Goal: Task Accomplishment & Management: Manage account settings

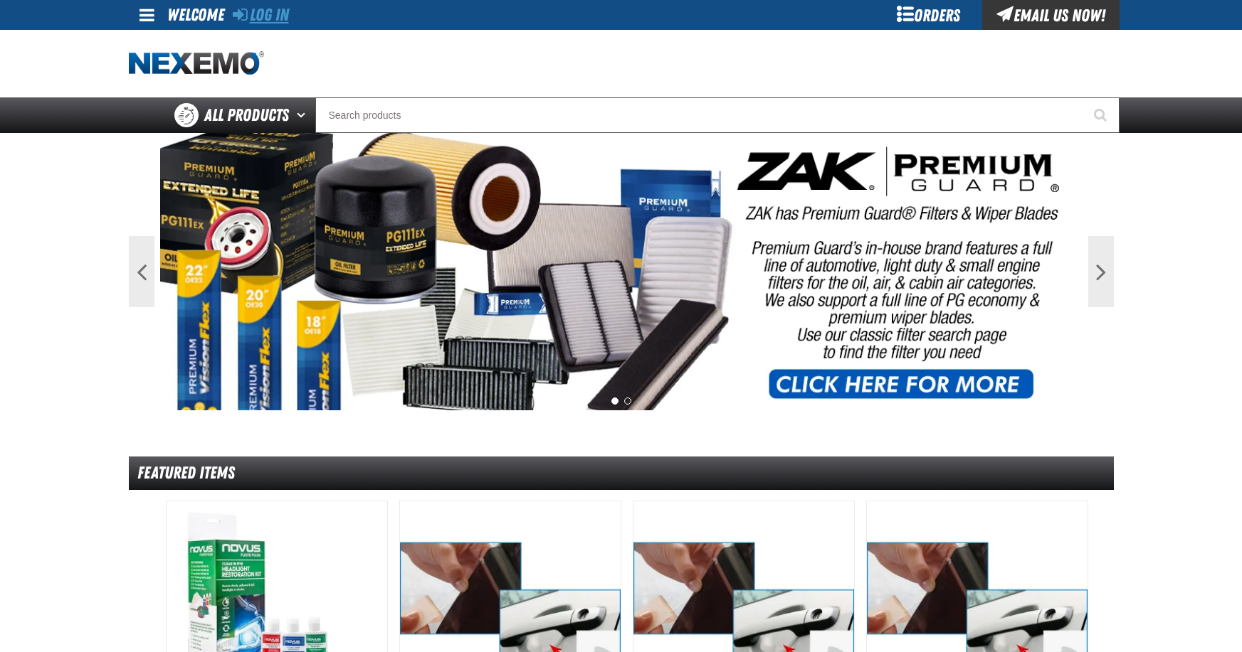
click at [270, 13] on link "Log In" at bounding box center [261, 15] width 56 height 20
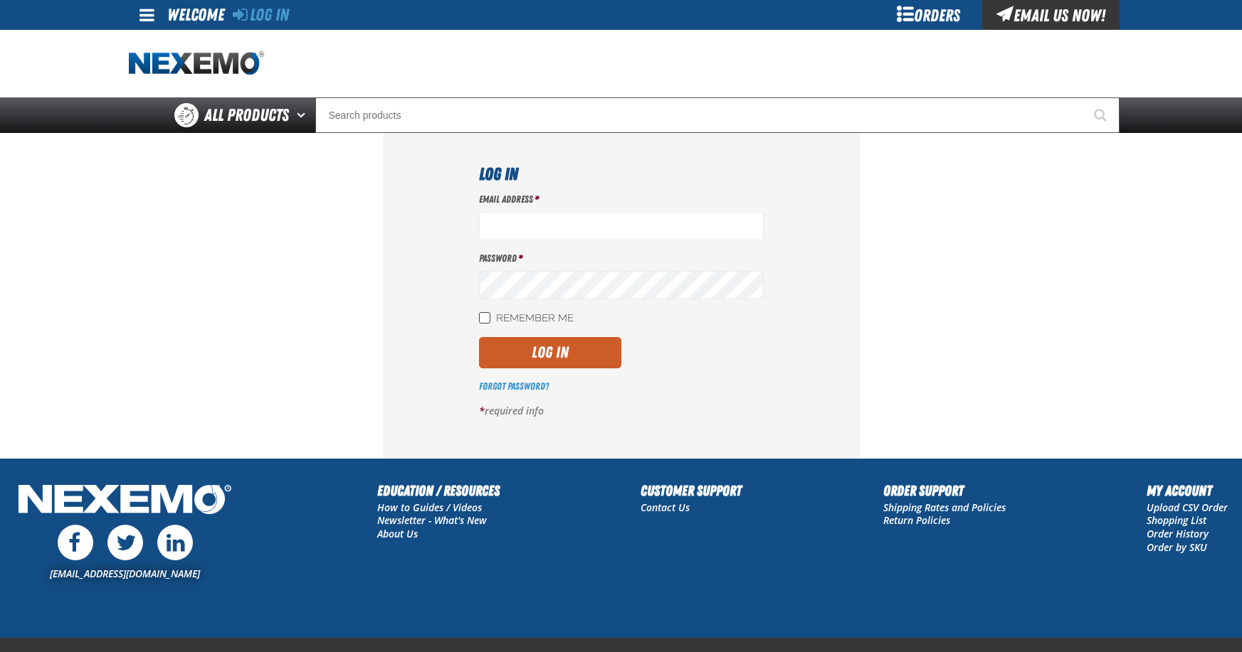
type input "sbaskett@vtaig.com"
click at [485, 319] on input "Remember Me" at bounding box center [484, 317] width 11 height 11
checkbox input "true"
click at [515, 357] on button "Log In" at bounding box center [550, 352] width 142 height 31
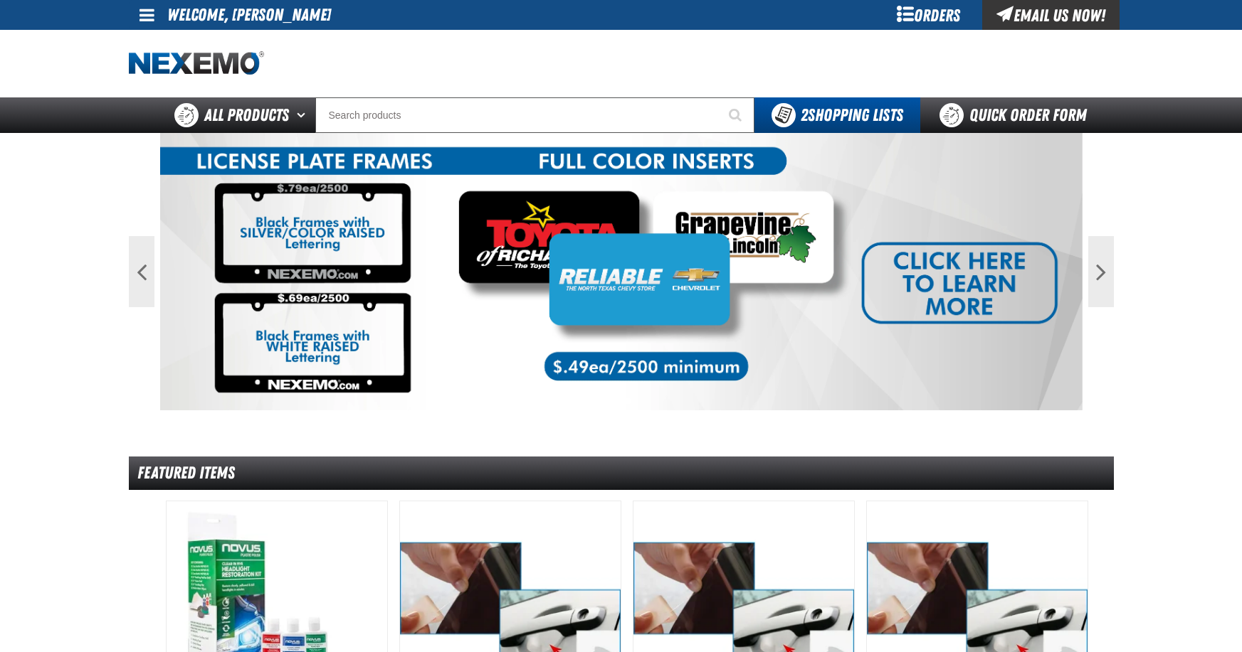
click at [946, 11] on div "Orders" at bounding box center [928, 15] width 107 height 30
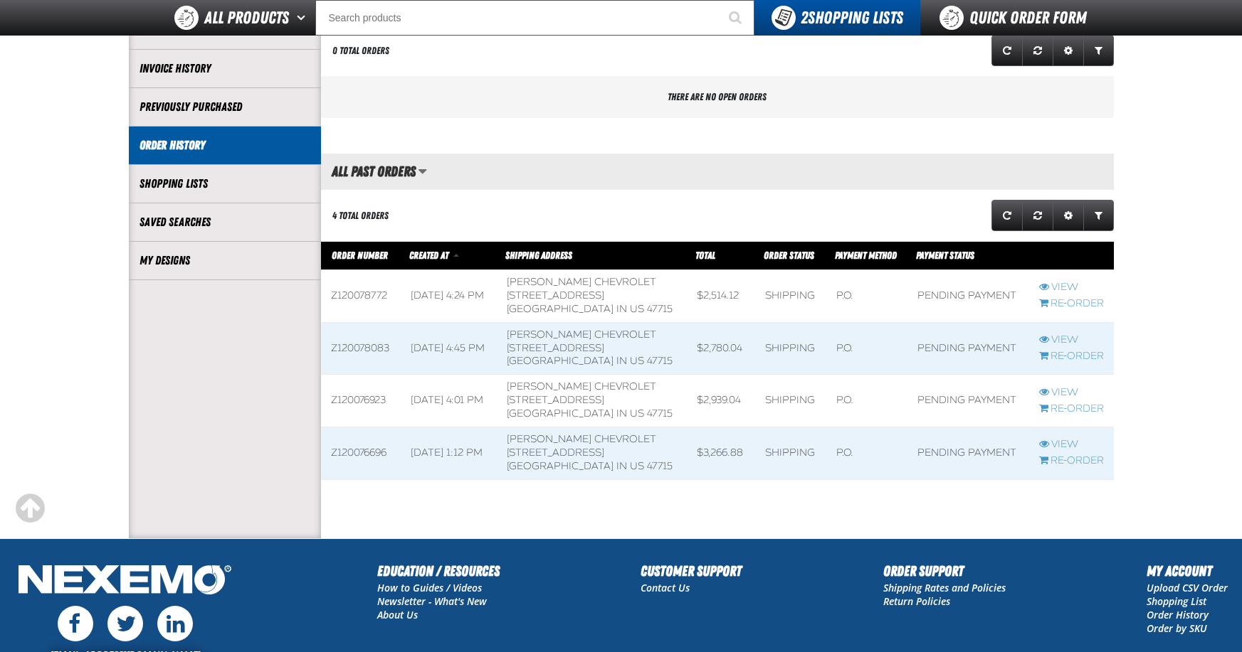
scroll to position [213, 0]
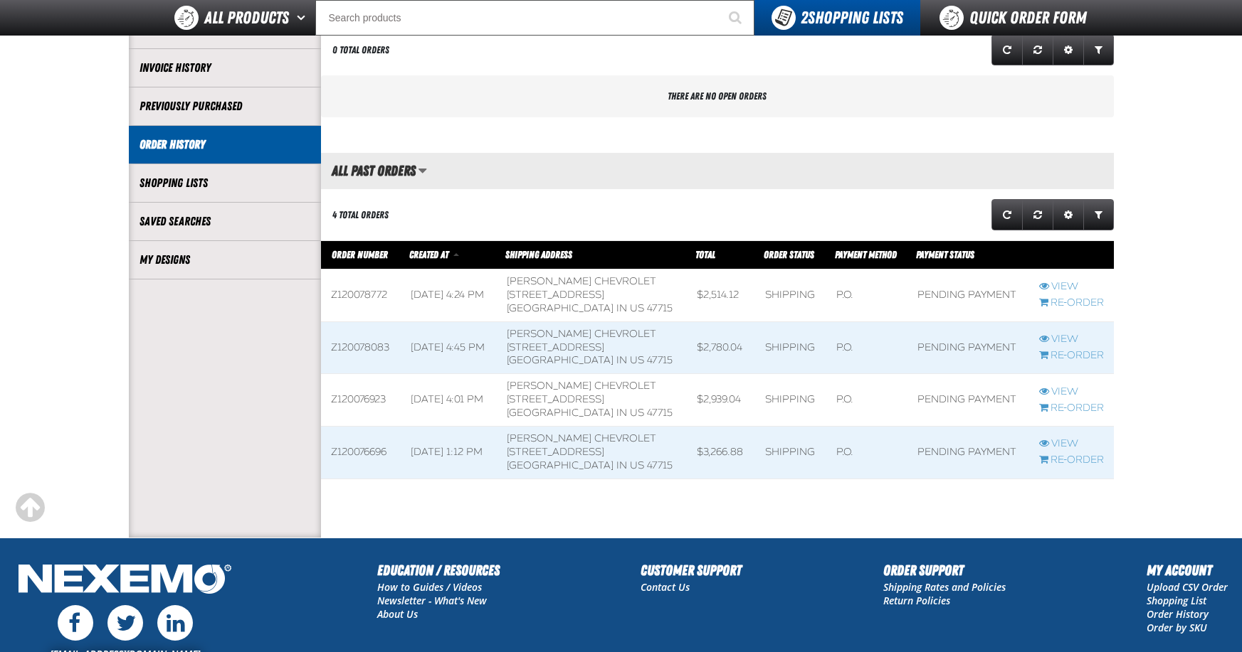
click at [922, 288] on span at bounding box center [968, 296] width 122 height 52
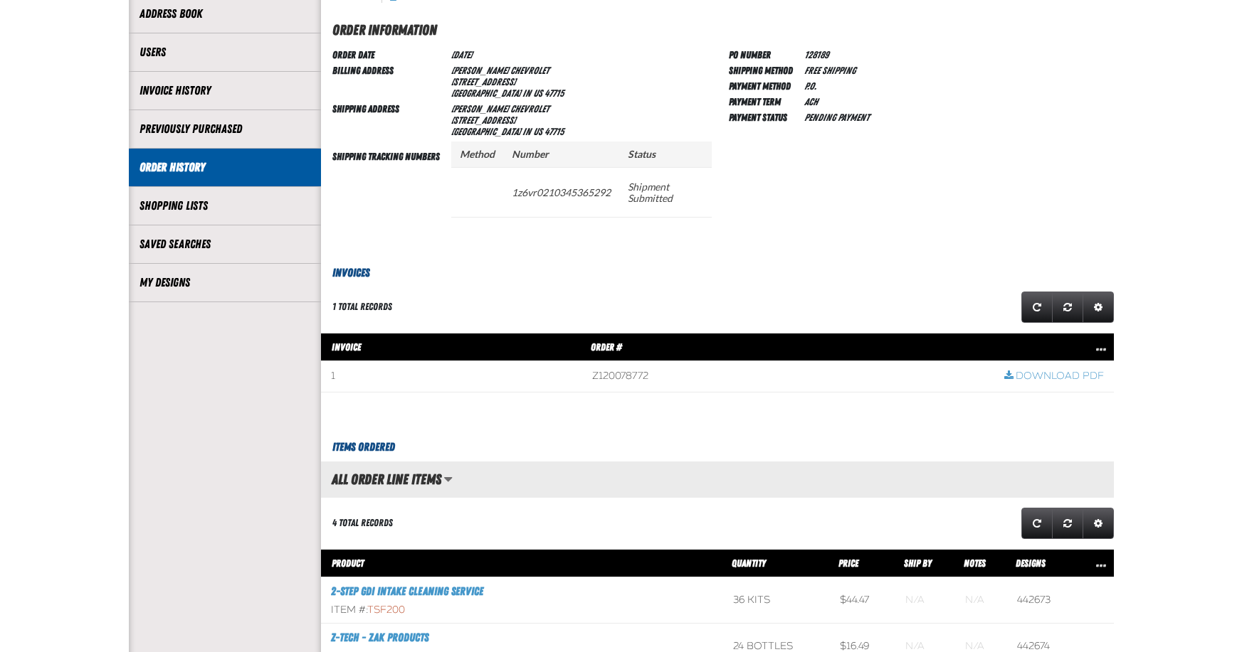
scroll to position [71, 0]
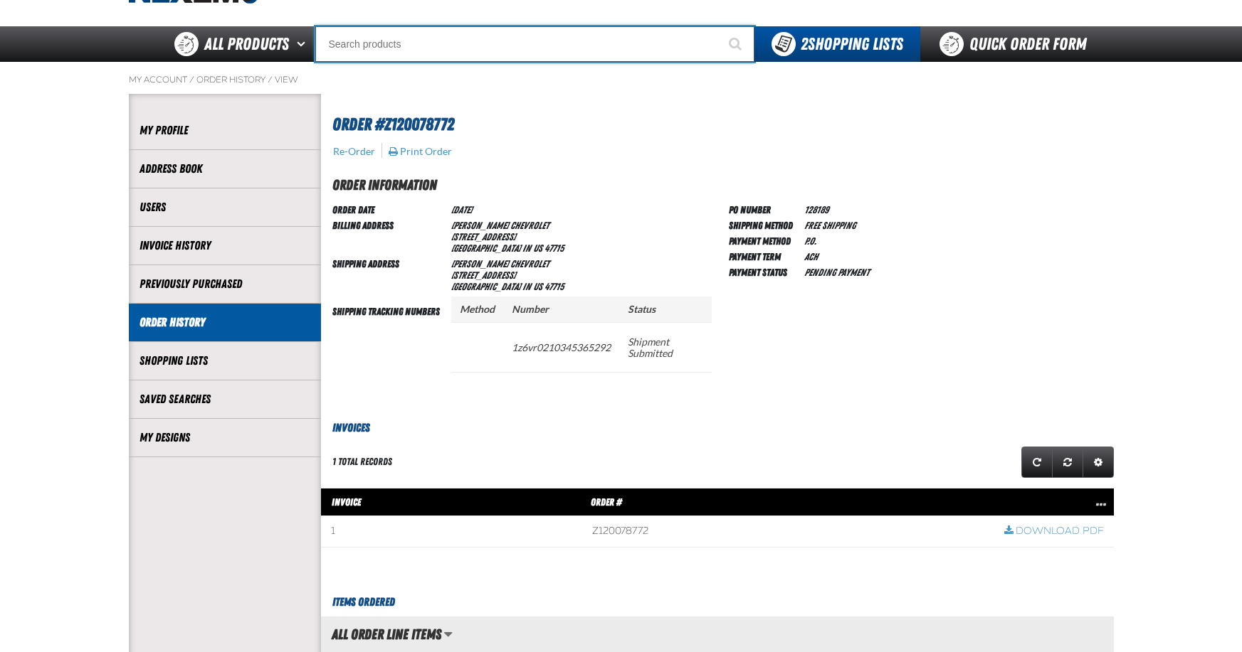
click at [428, 38] on input "Search" at bounding box center [534, 44] width 439 height 36
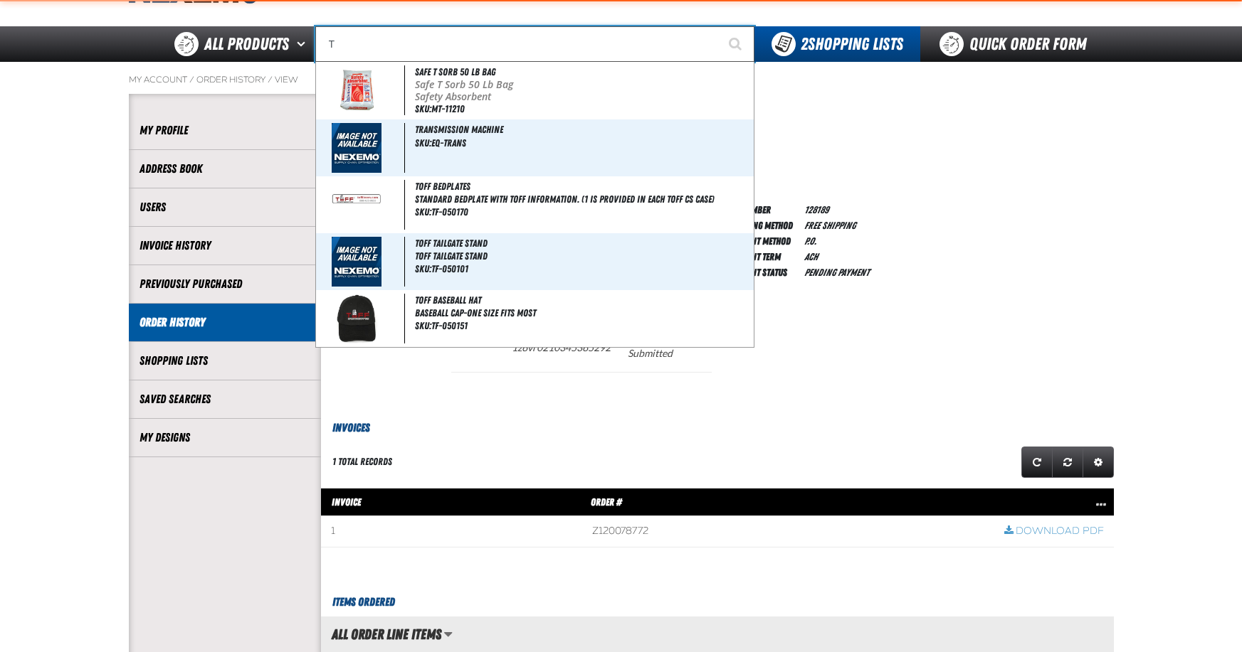
type input "TB"
type input "TB Fresh (32 oz bottle)"
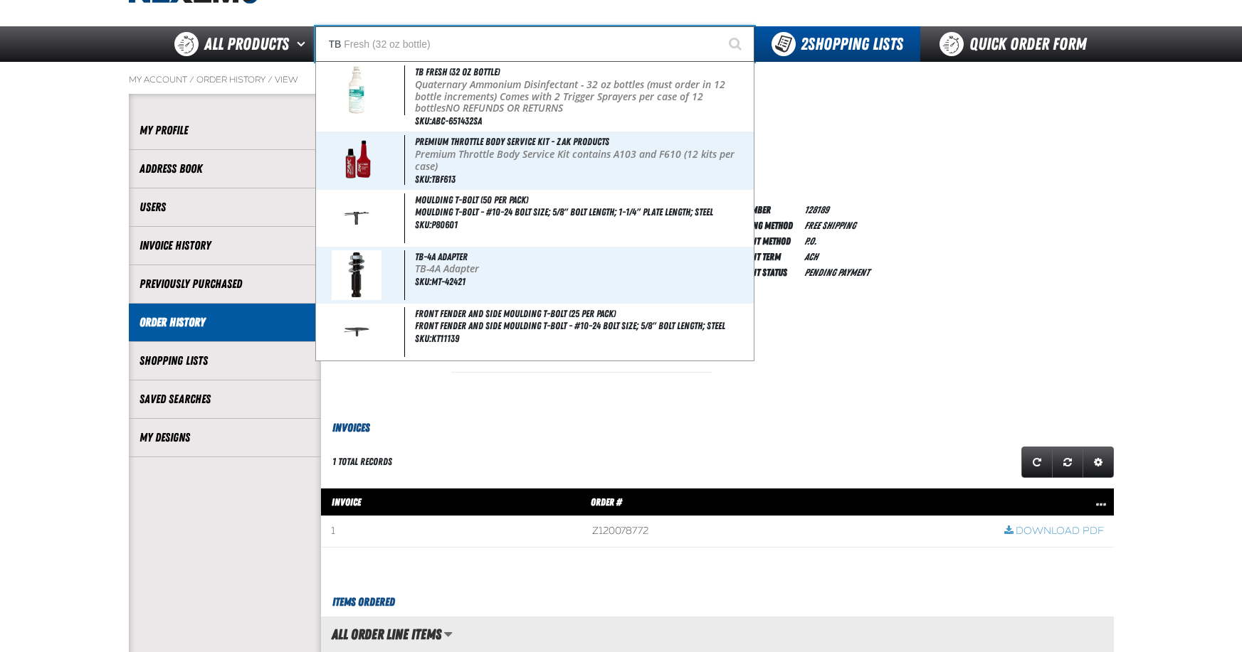
type input "T"
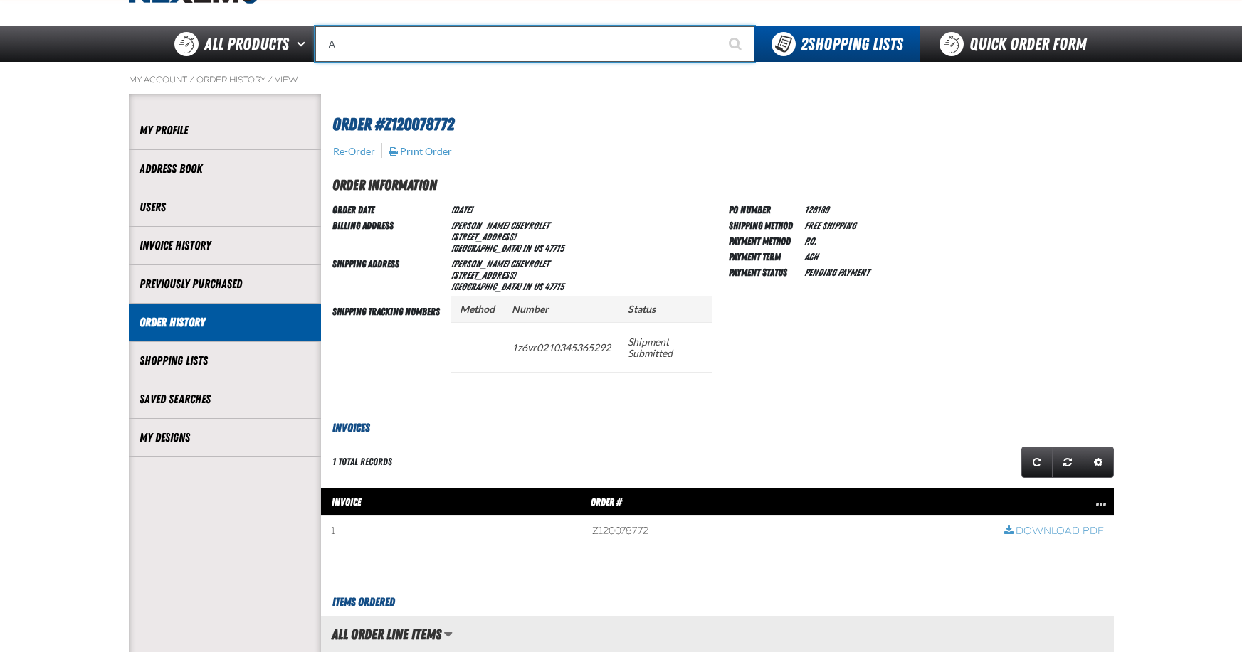
type input "AC"
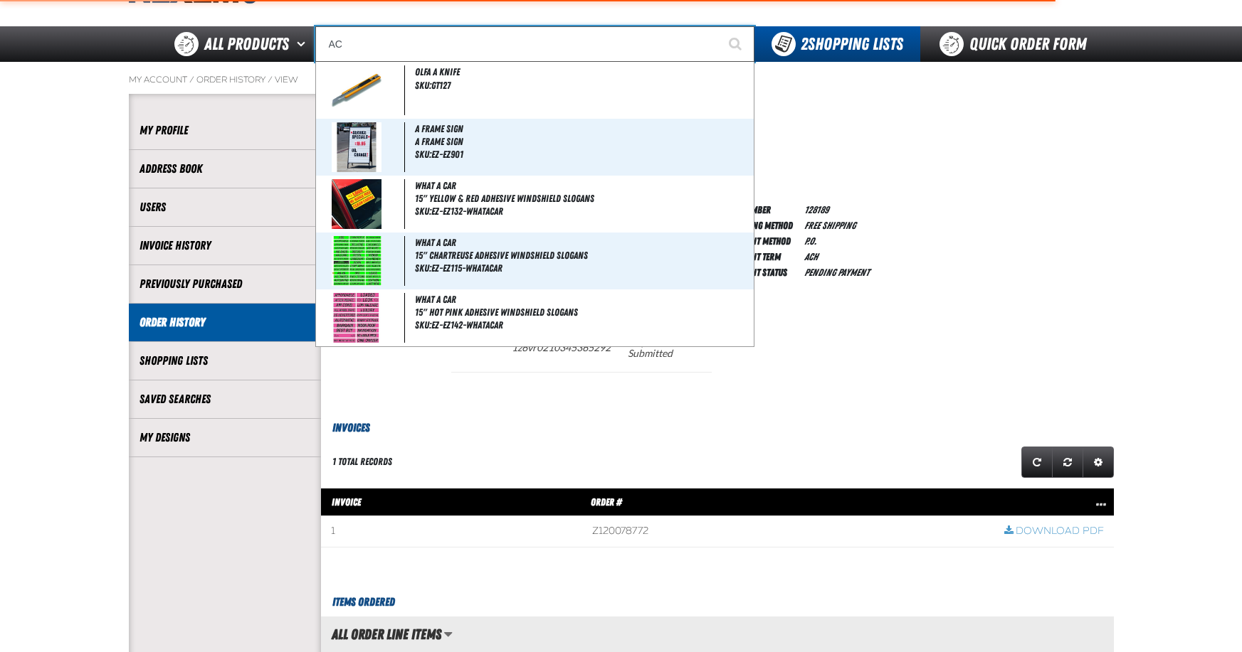
type input "AC Power Booster - ZAK Products"
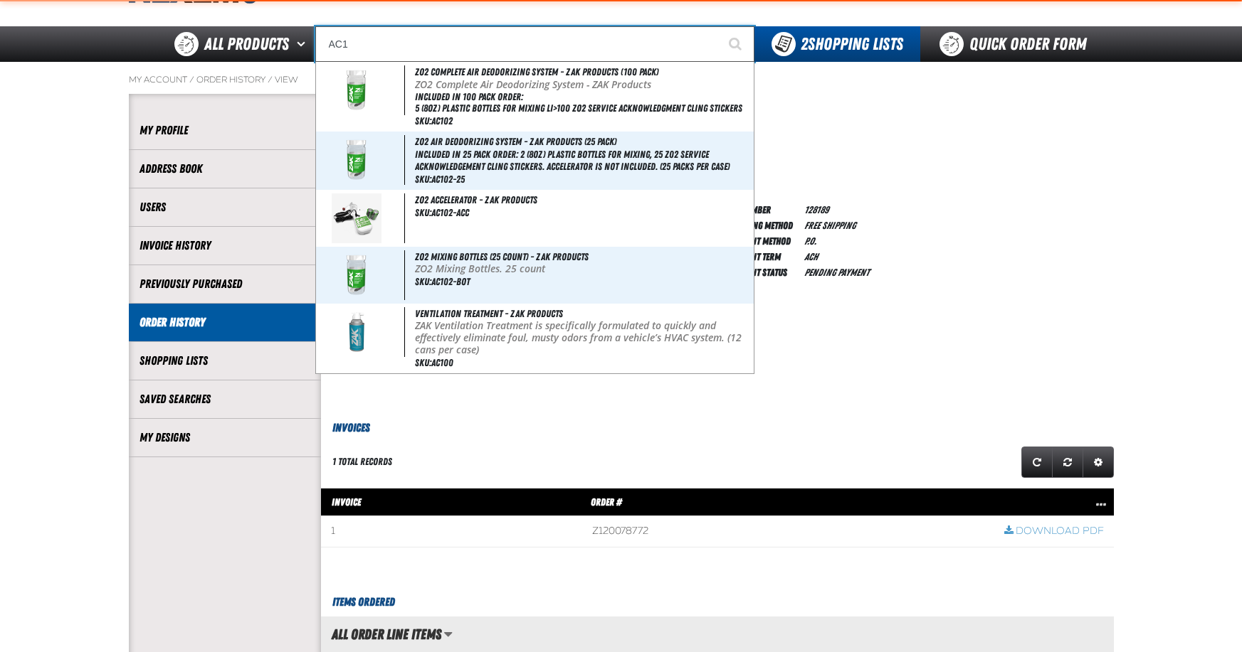
type input "AC"
type input "AC Power Booster - ZAK Products"
type input "A"
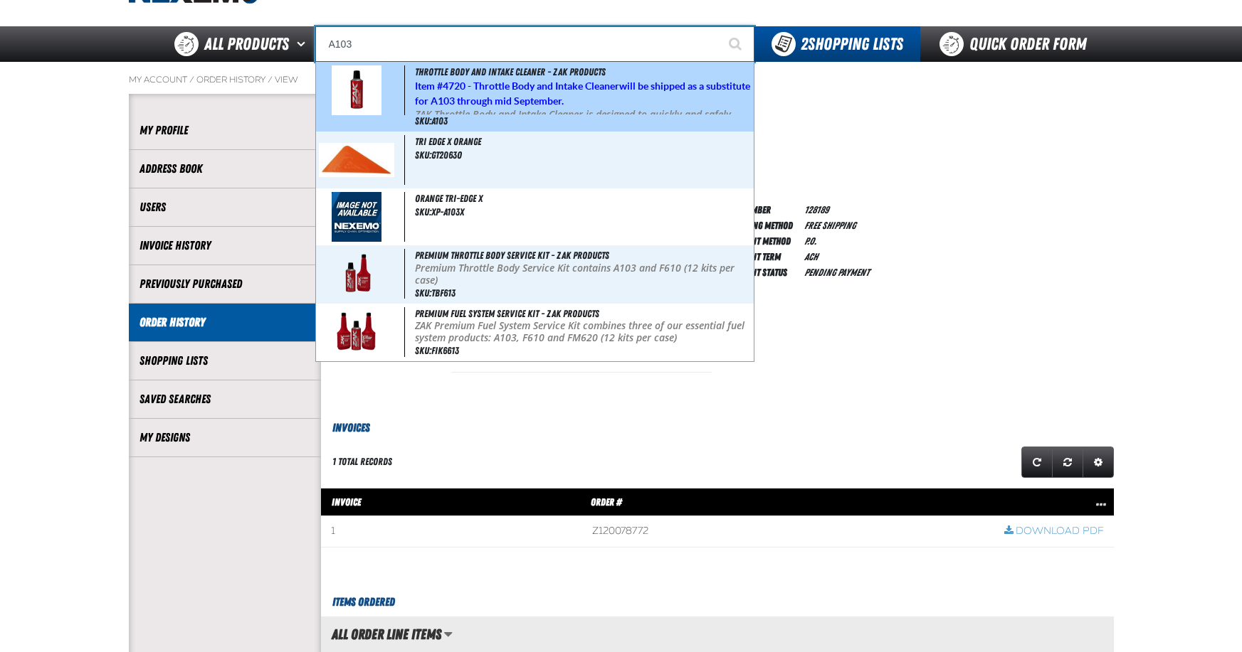
click at [459, 86] on strong "4720 - Throttle Body and Intake Cleaner" at bounding box center [531, 85] width 176 height 11
type input "Throttle Body and Intake Cleaner - ZAK Products"
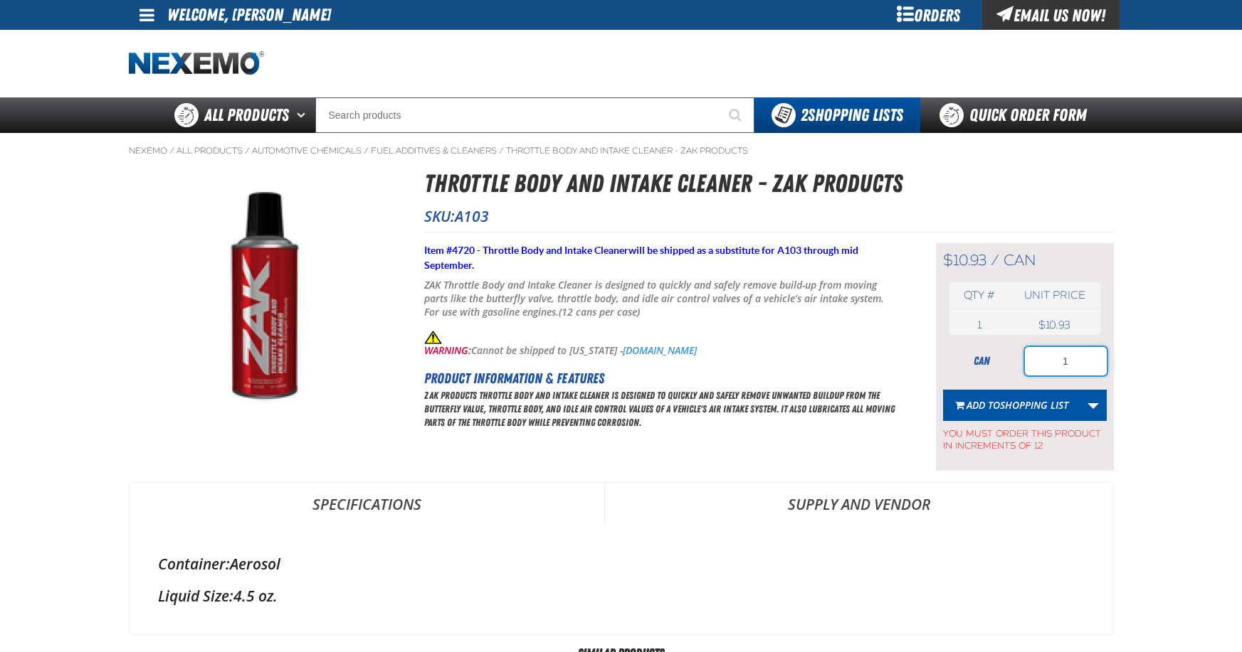
click at [1074, 365] on input "1" at bounding box center [1066, 361] width 82 height 28
type input "24"
click at [1009, 403] on span "Shopping List" at bounding box center [1034, 405] width 68 height 14
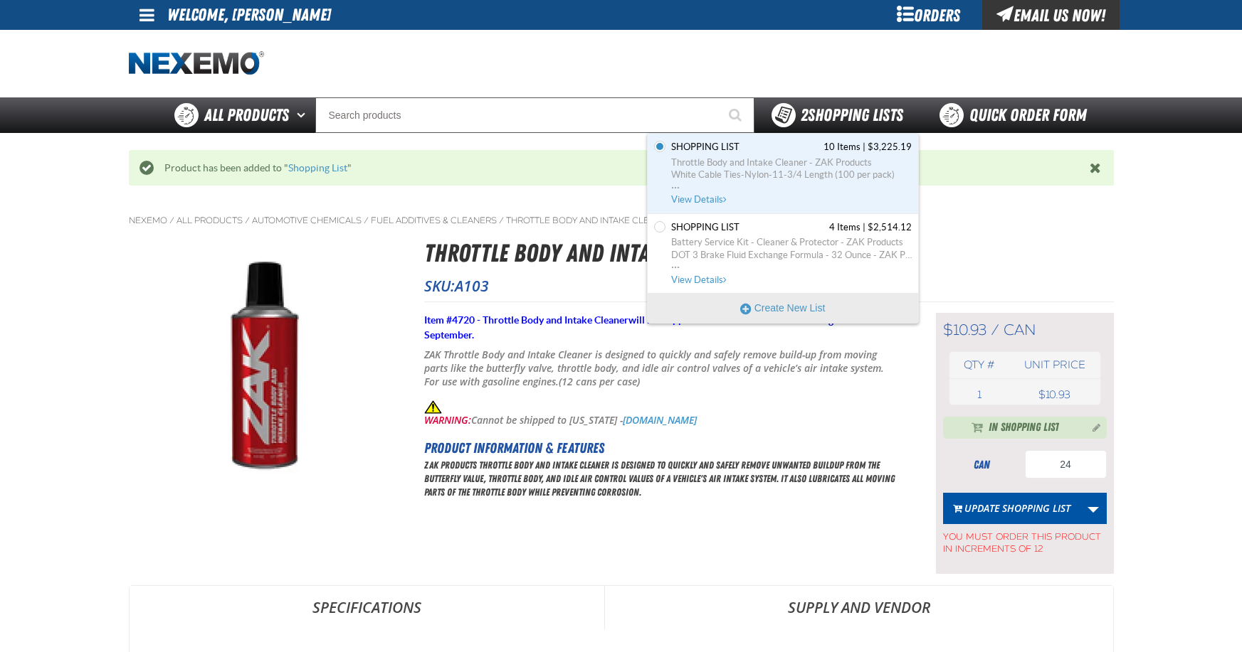
click at [834, 114] on span "2 Shopping Lists" at bounding box center [851, 115] width 102 height 20
click at [745, 148] on span "Shopping List 10 Items | $3,225.19" at bounding box center [791, 147] width 240 height 13
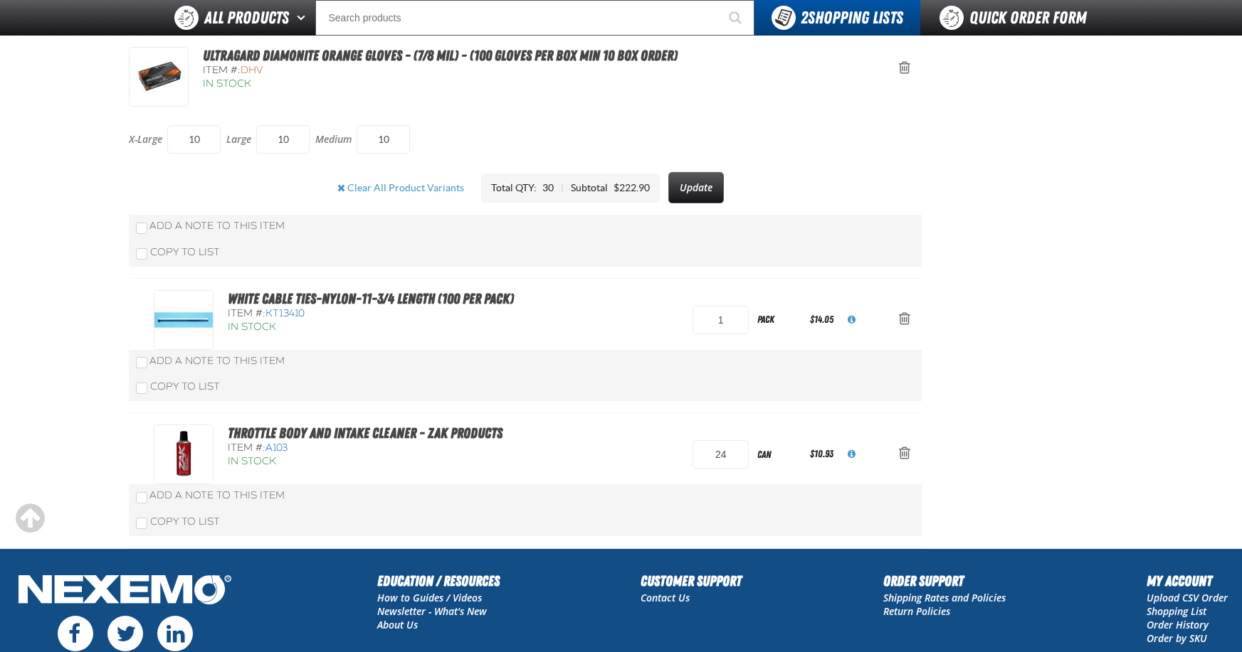
scroll to position [925, 0]
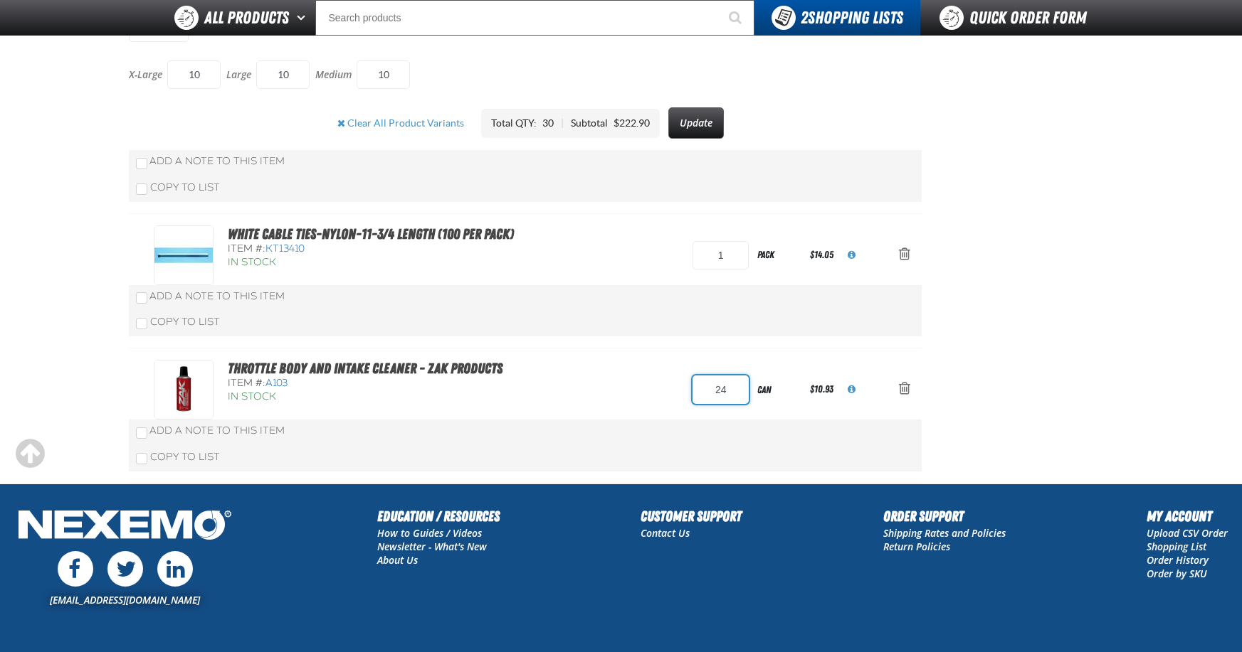
drag, startPoint x: 736, startPoint y: 389, endPoint x: 632, endPoint y: 382, distance: 104.8
click at [632, 382] on div "Throttle Body and Intake Cleaner - ZAK Products Item #: A103 In Stock 24 can $1…" at bounding box center [511, 390] width 714 height 60
type input "36"
click at [631, 382] on div "Throttle Body and Intake Cleaner - ZAK Products Item #: A103 In Stock 36 can $1…" at bounding box center [511, 390] width 714 height 60
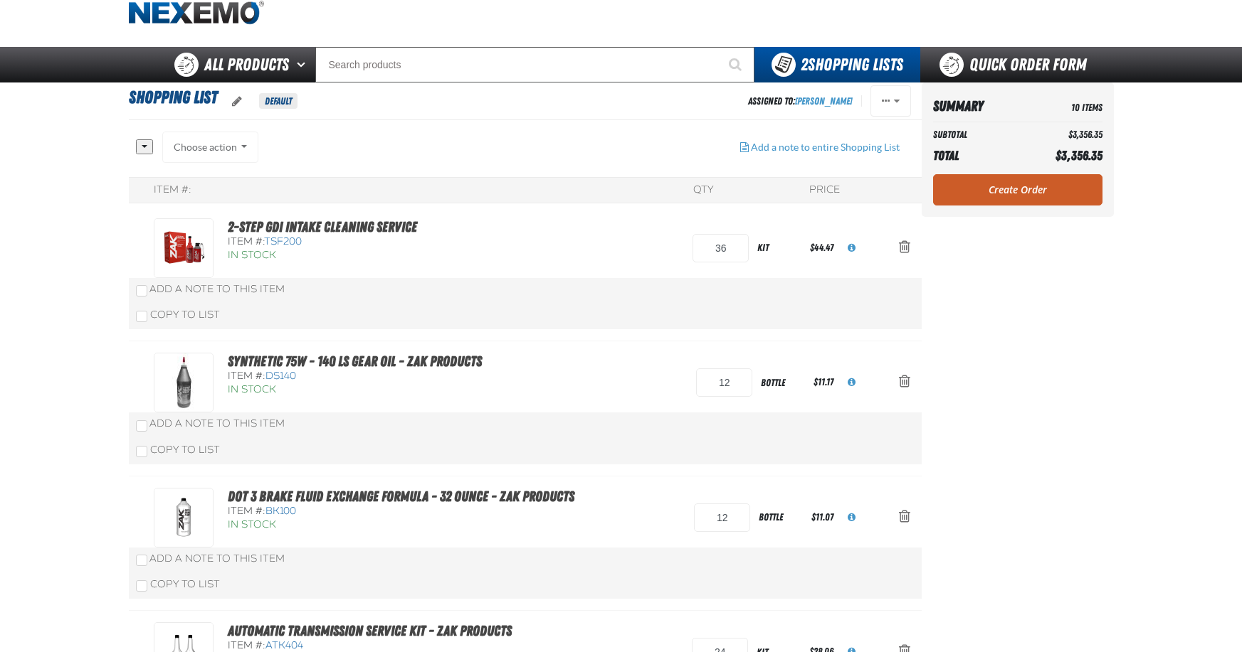
scroll to position [0, 0]
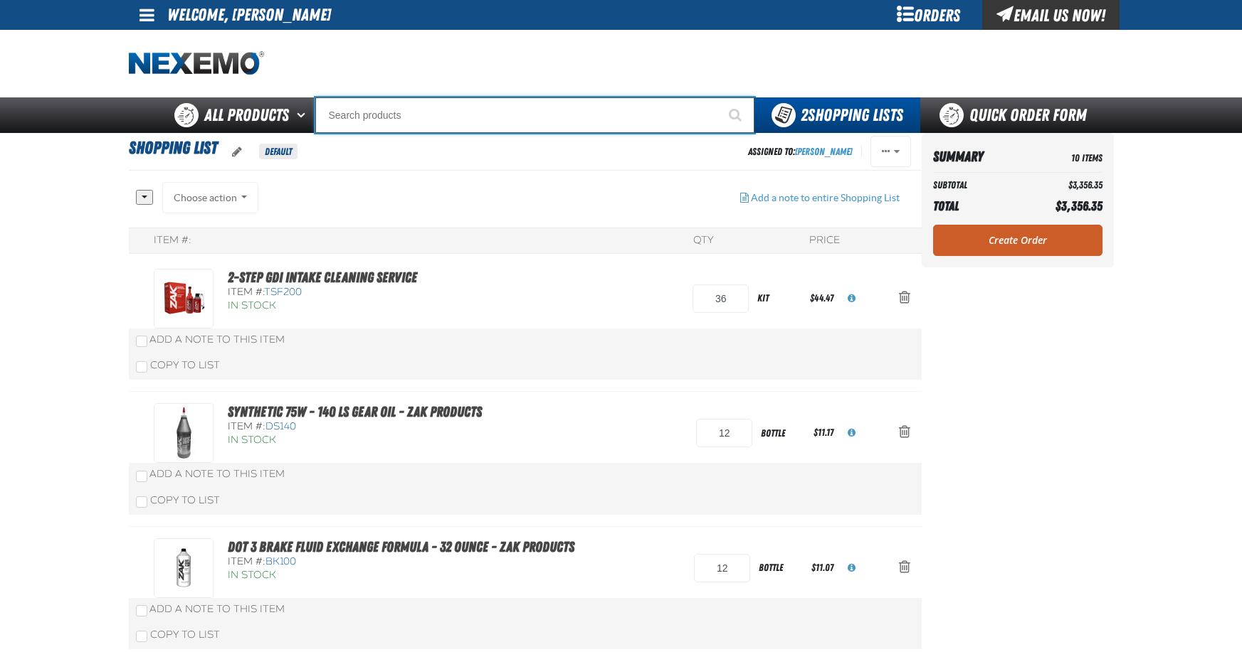
click at [425, 107] on input "Search" at bounding box center [534, 115] width 439 height 36
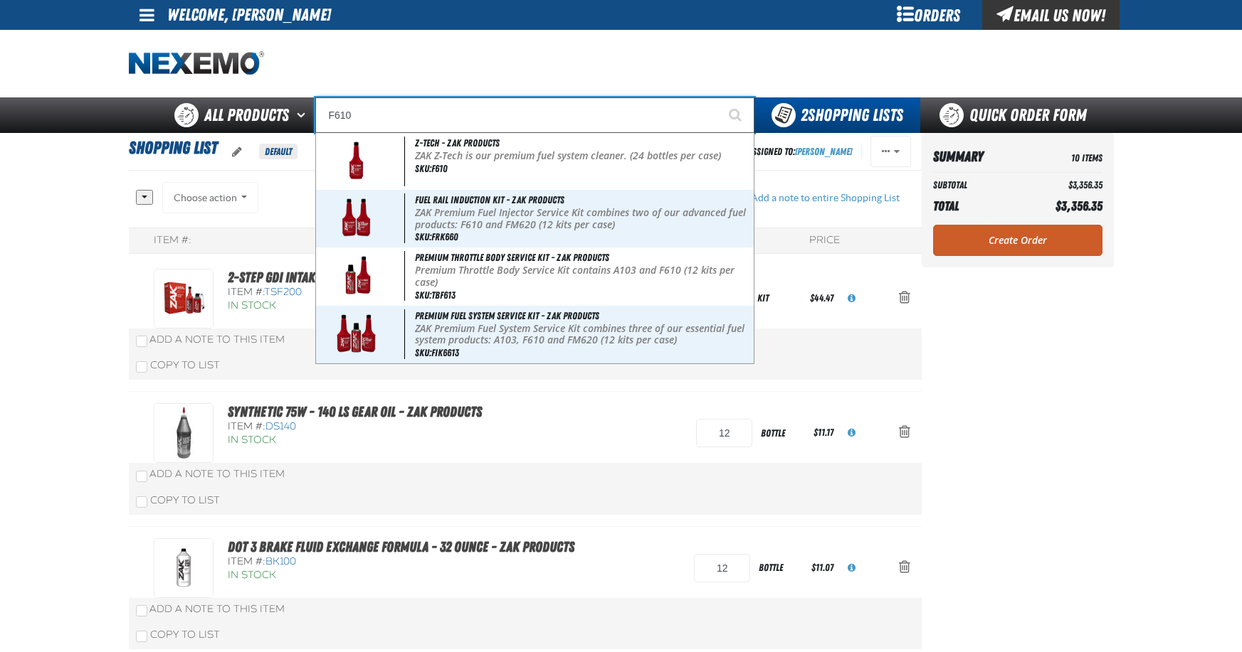
type input "F610"
click at [719, 97] on button "Start Searching" at bounding box center [737, 115] width 36 height 36
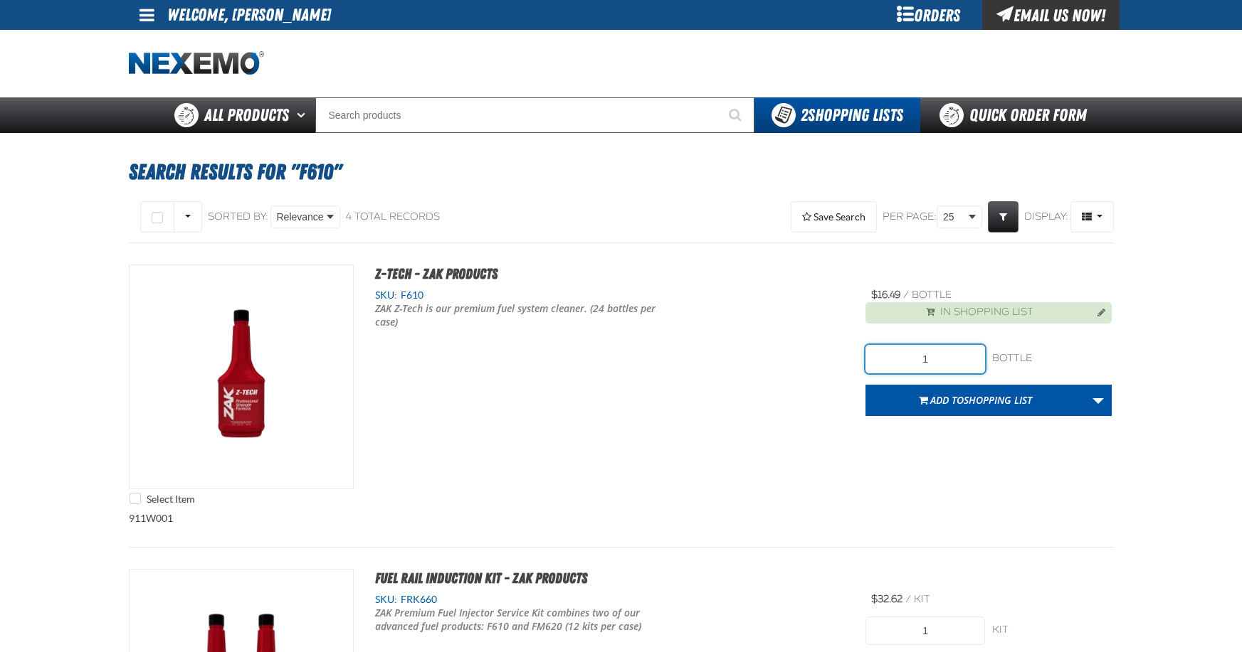
drag, startPoint x: 928, startPoint y: 358, endPoint x: 872, endPoint y: 357, distance: 56.2
click at [872, 357] on input "1" at bounding box center [925, 359] width 120 height 28
type input "24"
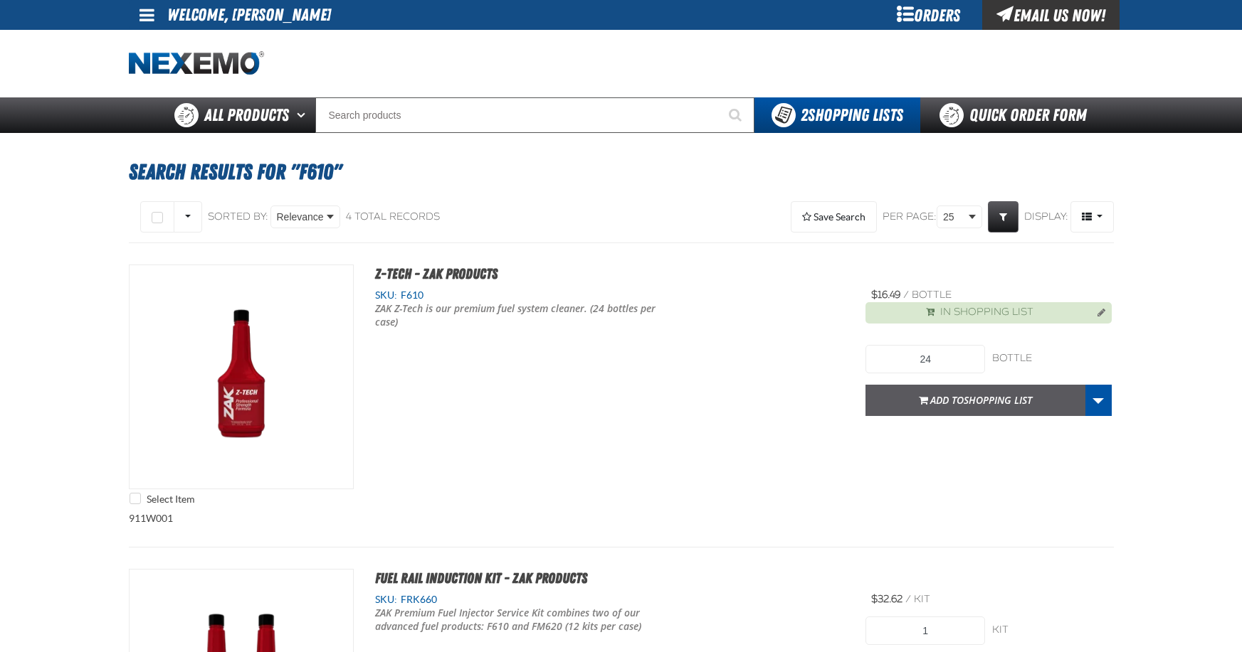
click at [943, 396] on span "Add to Shopping List" at bounding box center [981, 400] width 102 height 14
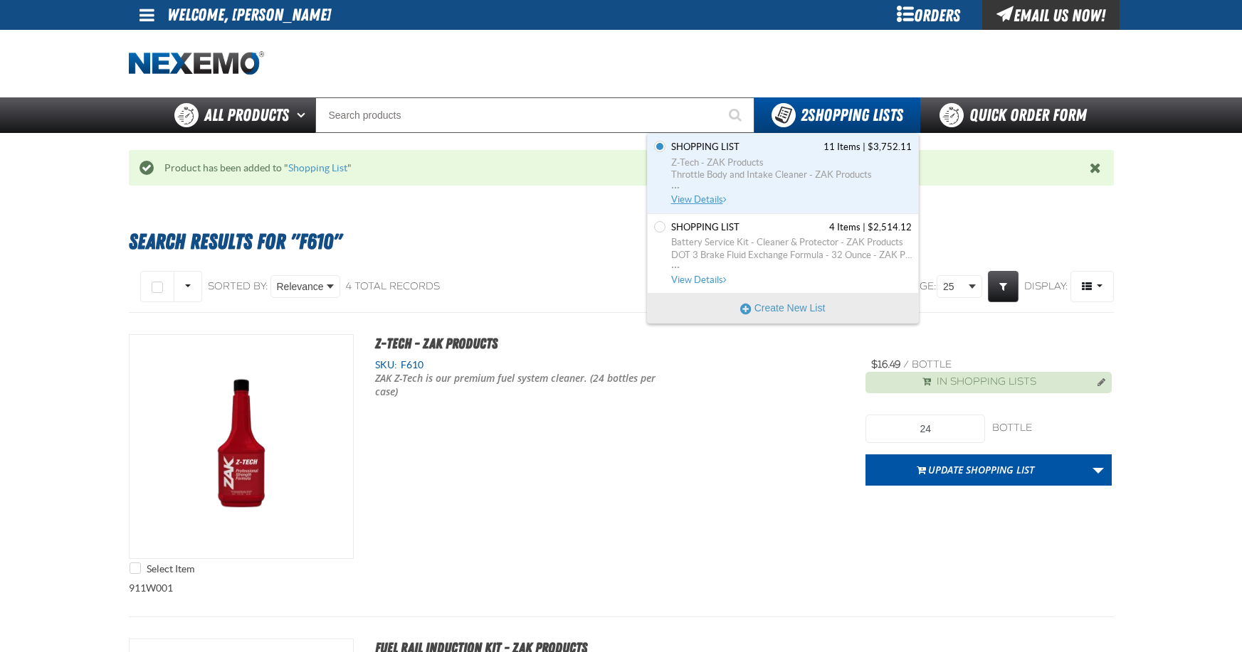
click at [792, 147] on span "Shopping List 11 Items | $3,752.11" at bounding box center [791, 147] width 240 height 13
